Goal: Task Accomplishment & Management: Use online tool/utility

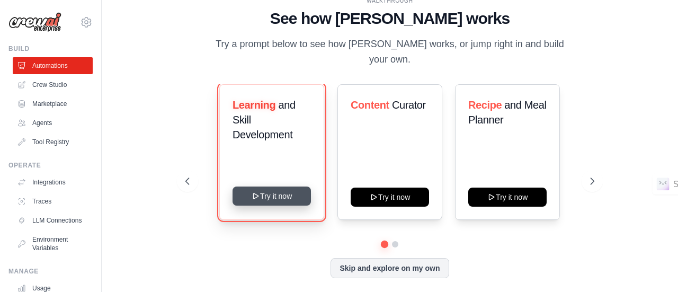
click at [270, 191] on button "Try it now" at bounding box center [272, 195] width 78 height 19
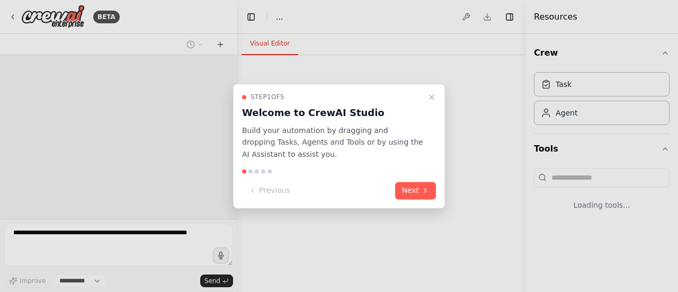
select select "****"
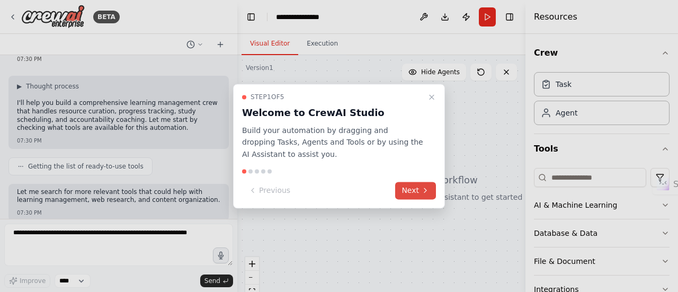
scroll to position [104, 0]
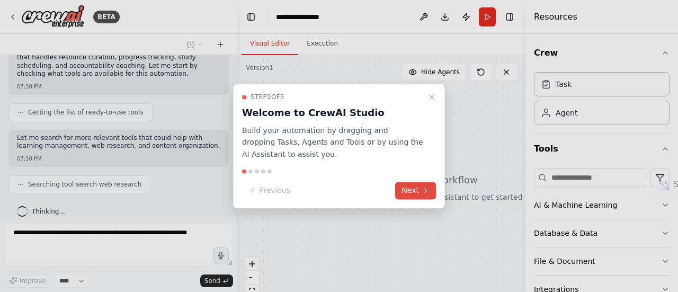
click at [412, 190] on button "Next" at bounding box center [415, 190] width 41 height 17
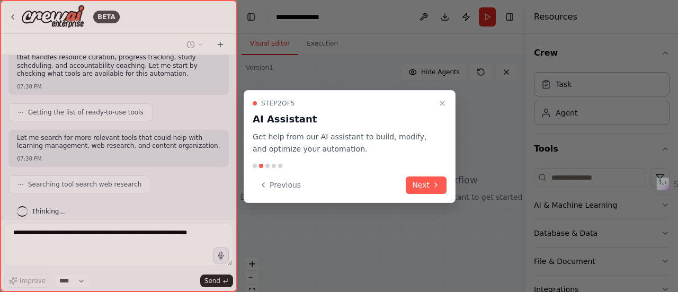
scroll to position [130, 0]
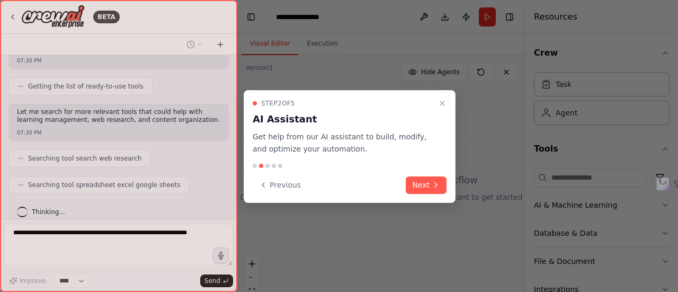
click at [412, 190] on button "Next" at bounding box center [426, 184] width 41 height 17
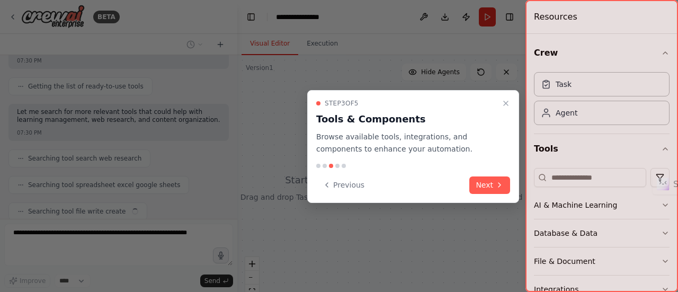
scroll to position [156, 0]
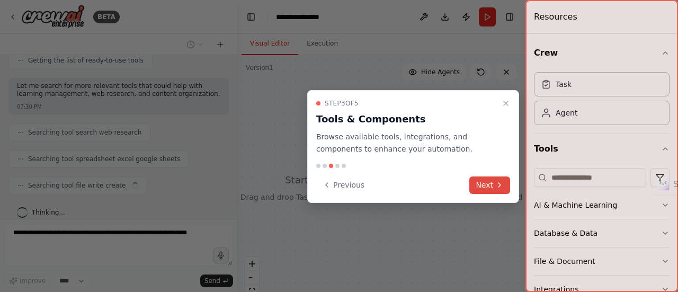
click at [496, 187] on icon at bounding box center [499, 185] width 8 height 8
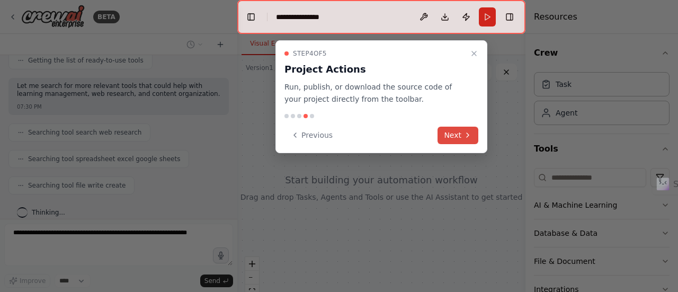
click at [464, 137] on icon at bounding box center [467, 135] width 8 height 8
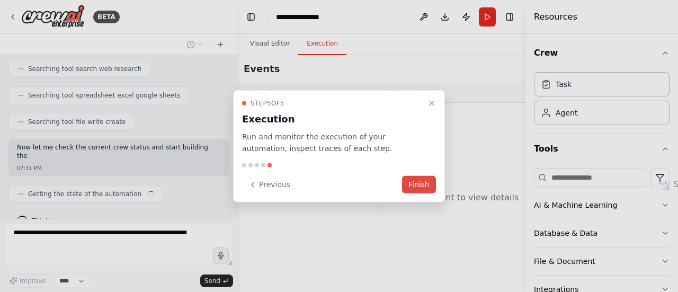
scroll to position [228, 0]
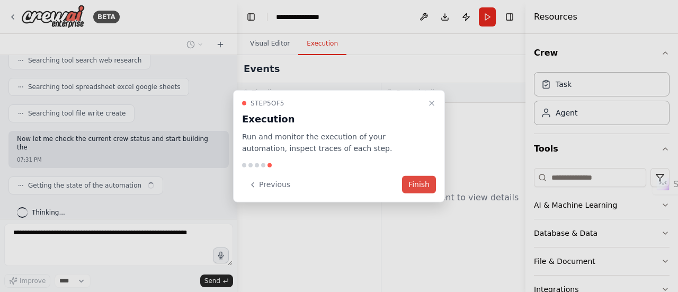
click at [422, 181] on button "Finish" at bounding box center [419, 184] width 34 height 17
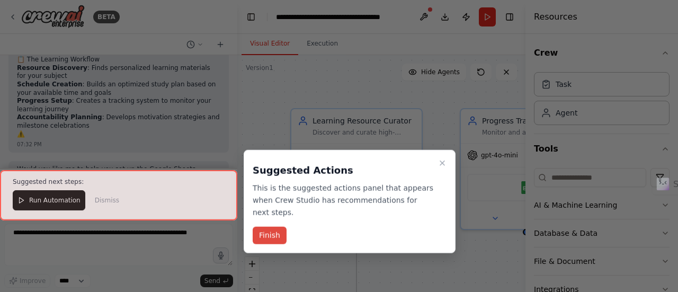
click at [273, 227] on button "Finish" at bounding box center [270, 235] width 34 height 17
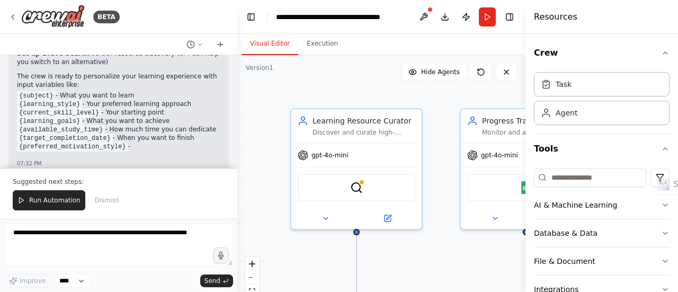
scroll to position [1285, 0]
